Goal: Find specific page/section: Find specific page/section

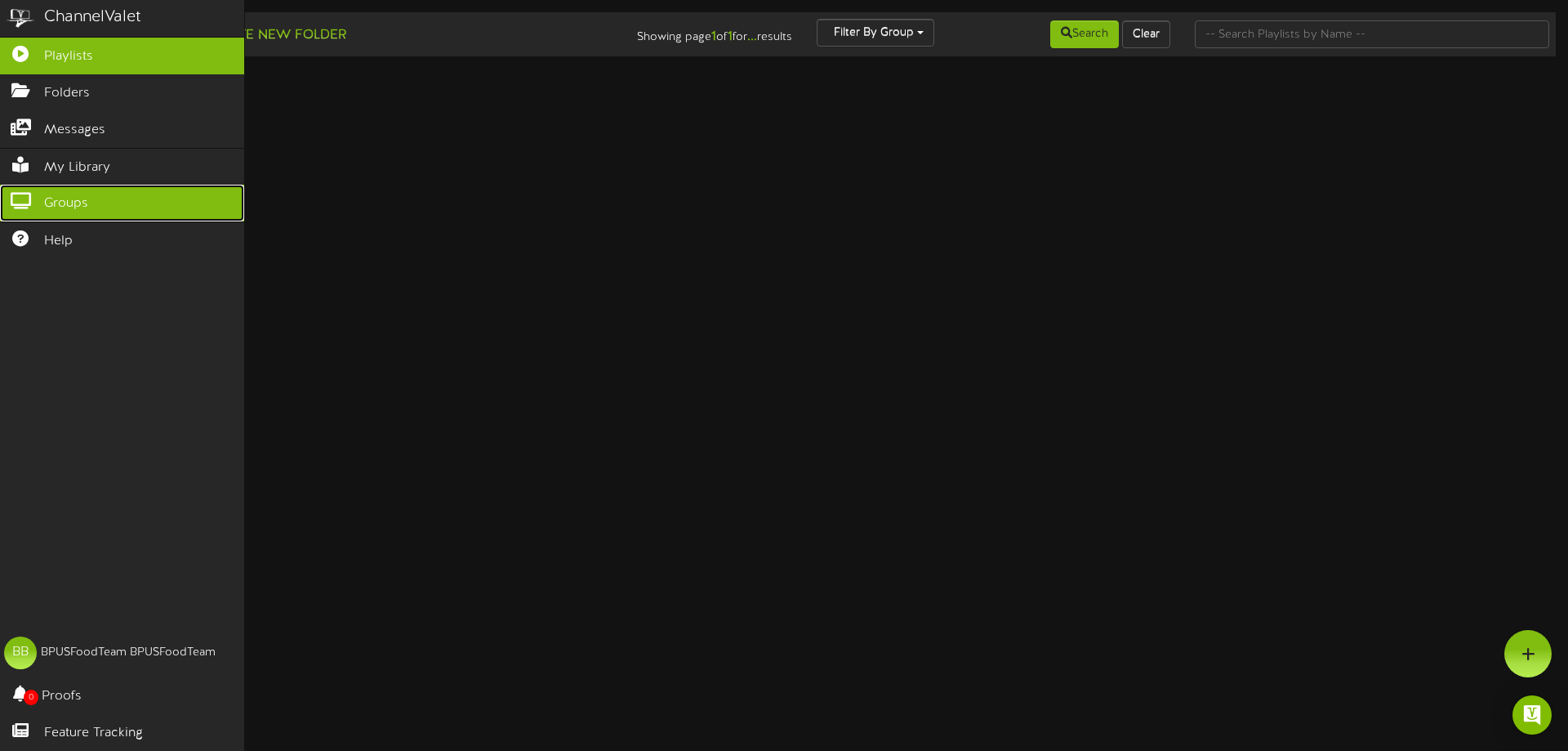
click at [72, 200] on span "Groups" at bounding box center [67, 204] width 45 height 19
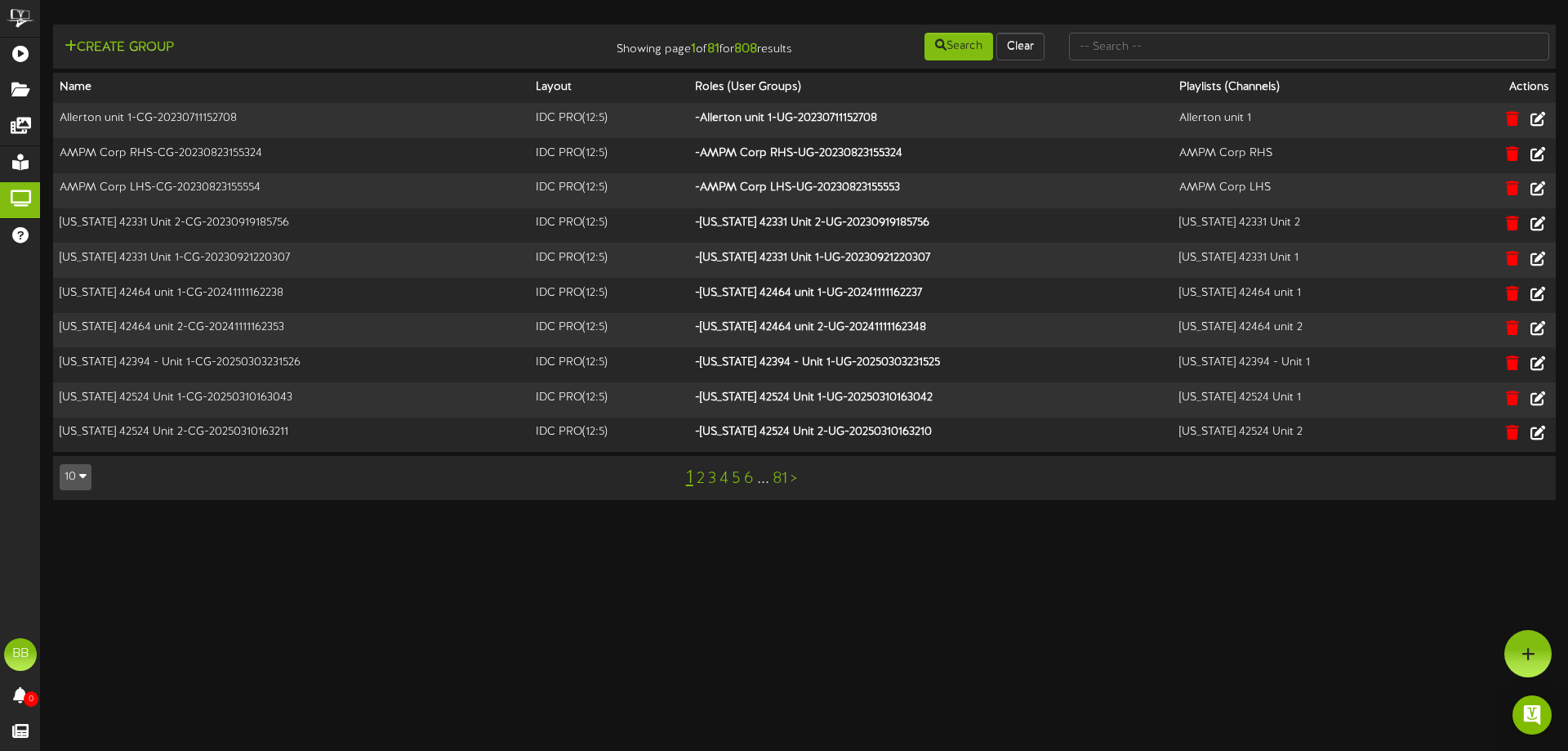
click at [784, 488] on link "81" at bounding box center [780, 478] width 15 height 18
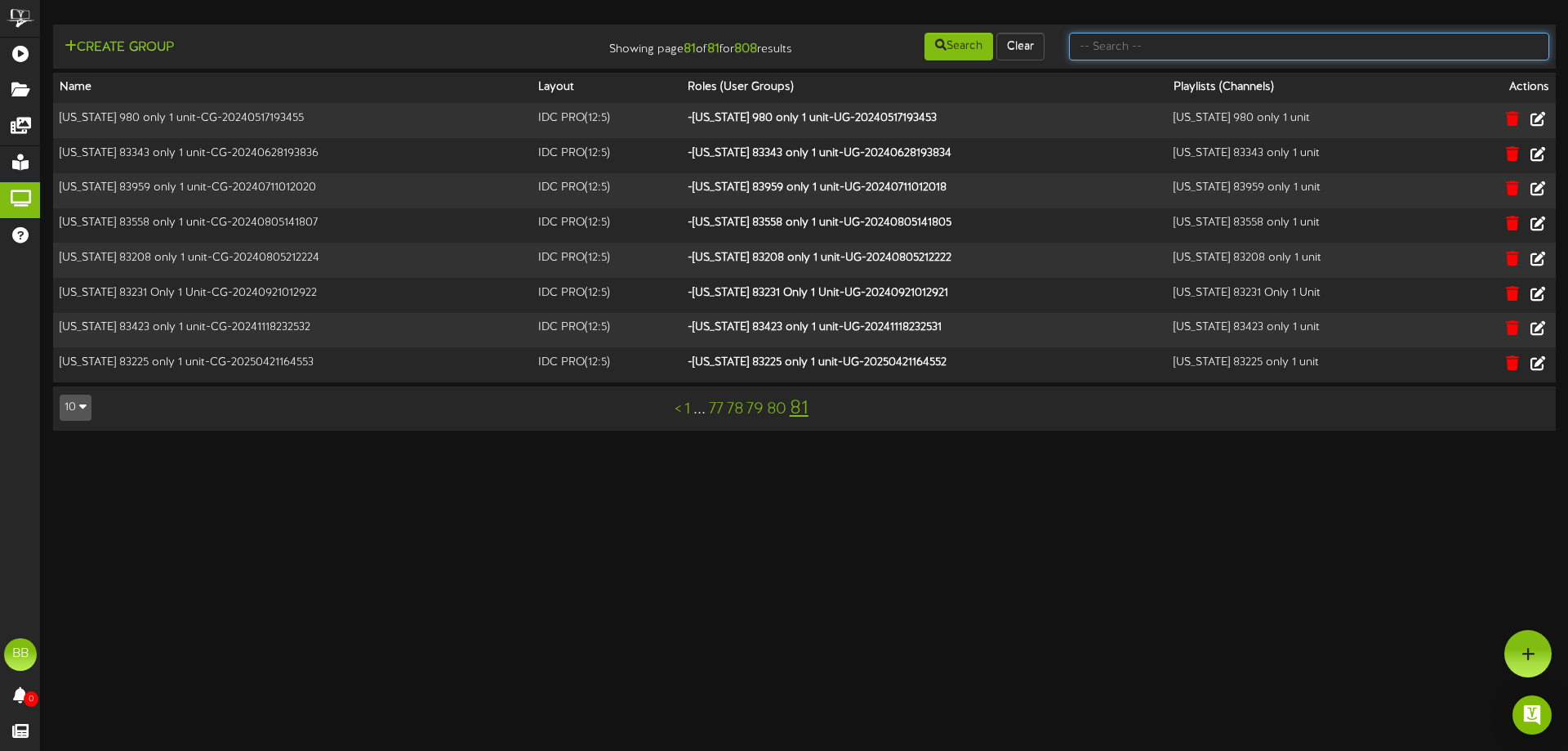
click at [1338, 45] on input "text" at bounding box center [1309, 46] width 481 height 28
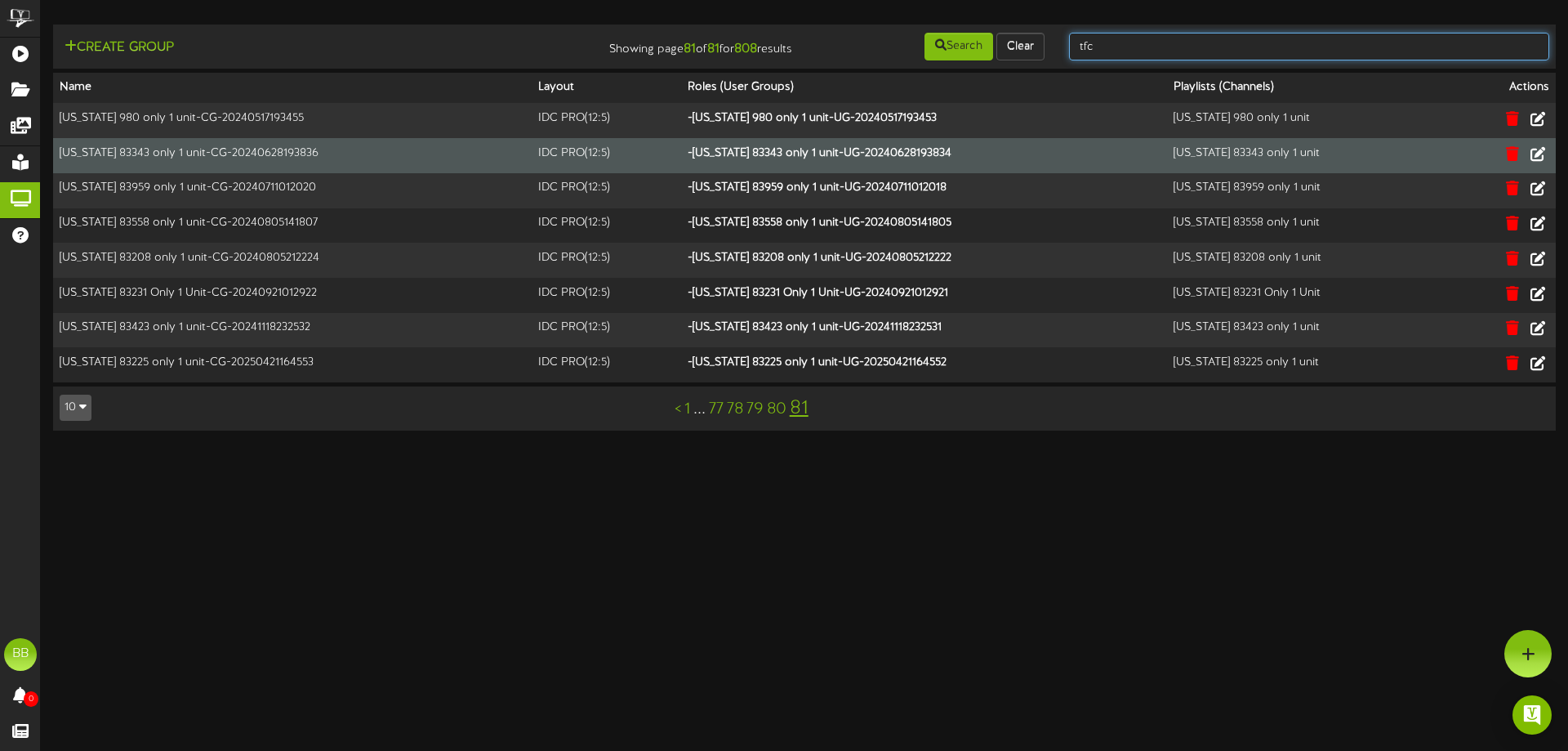
type input "TFC Southern"
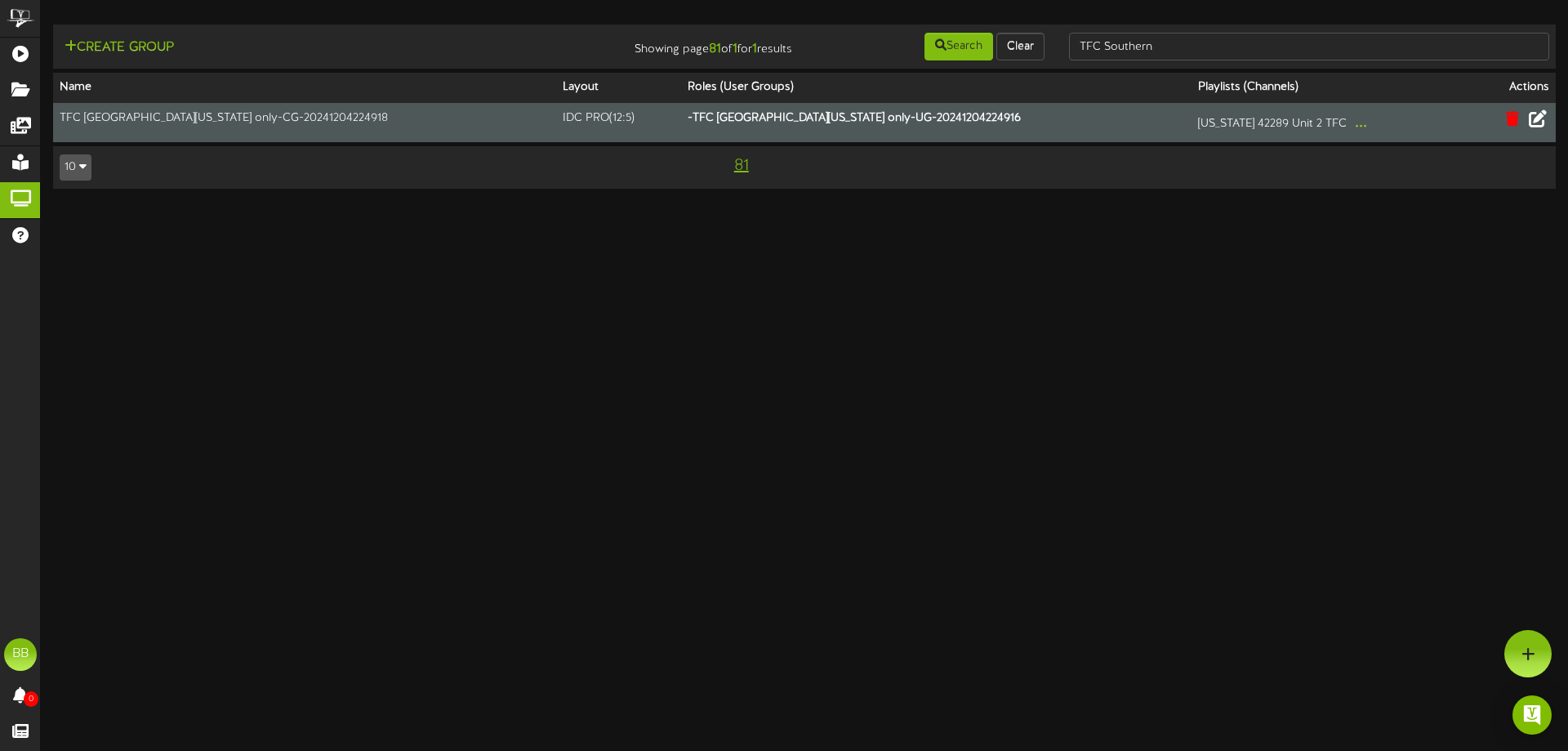
click at [1537, 123] on icon at bounding box center [1537, 118] width 18 height 18
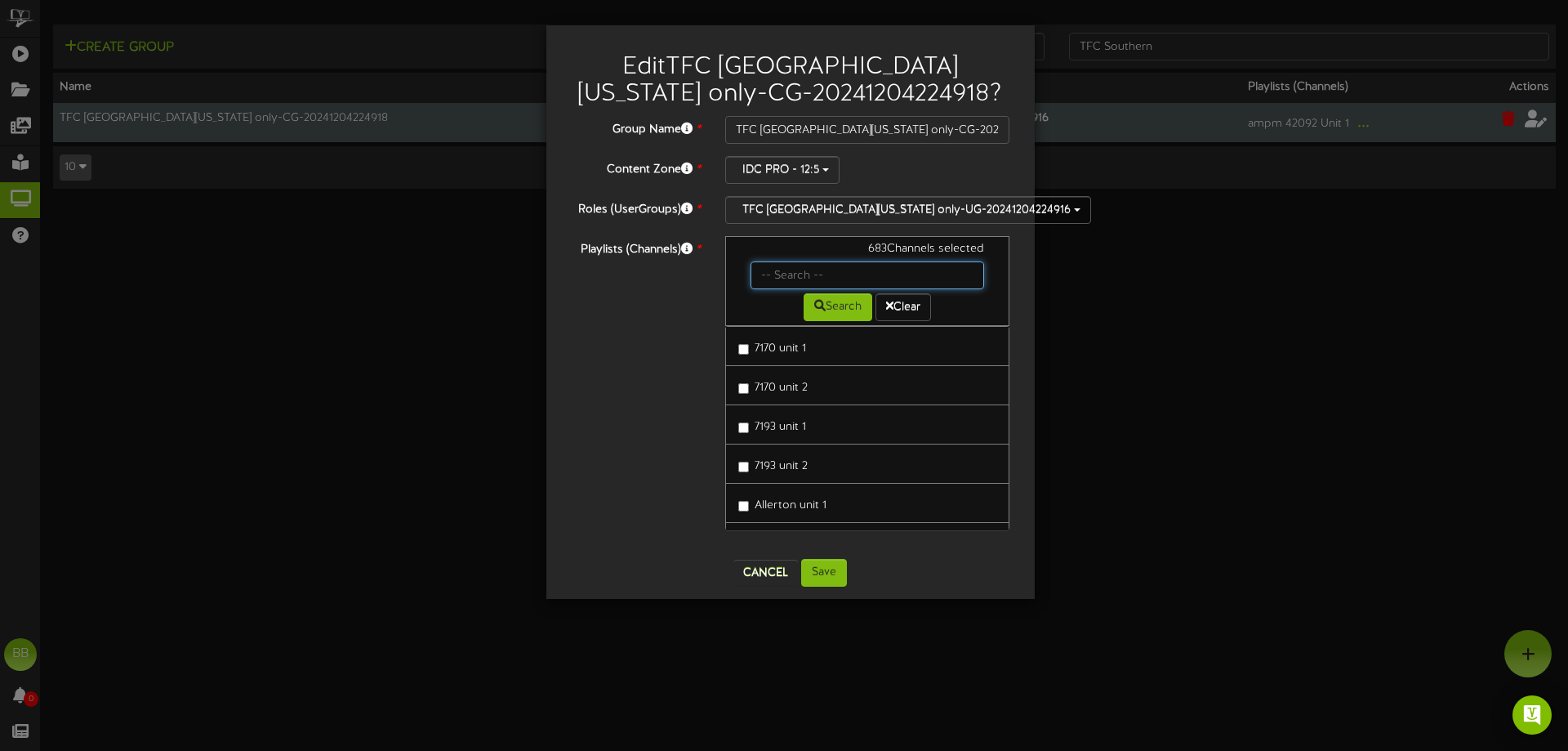
click at [806, 273] on input "text" at bounding box center [868, 276] width 235 height 28
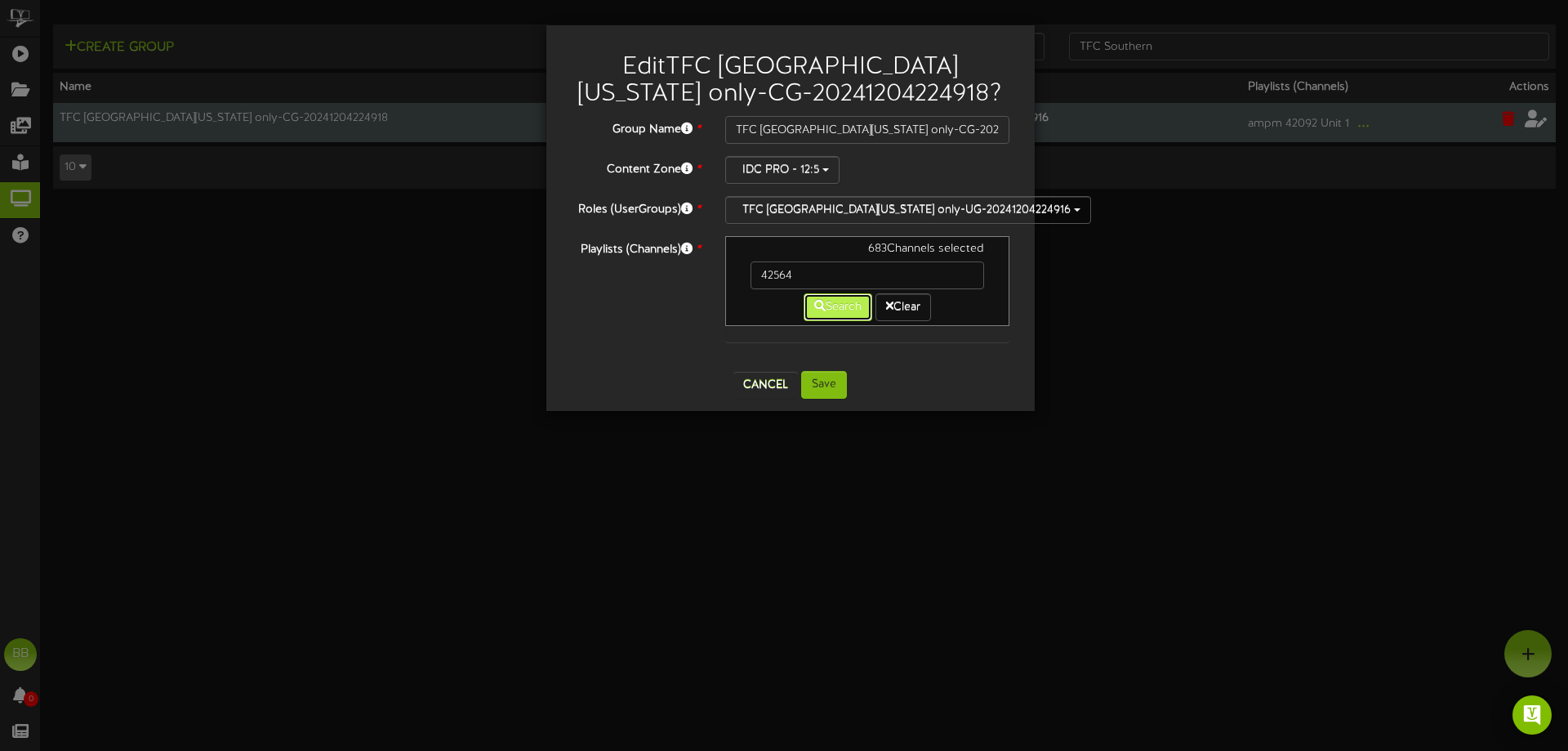
click at [836, 311] on button "Search" at bounding box center [838, 307] width 69 height 28
drag, startPoint x: 806, startPoint y: 274, endPoint x: 741, endPoint y: 270, distance: 65.1
click at [741, 270] on div "42564" at bounding box center [868, 276] width 259 height 28
type input "42851"
click at [816, 313] on button "Search" at bounding box center [838, 307] width 69 height 28
